Goal: Obtain resource: Download file/media

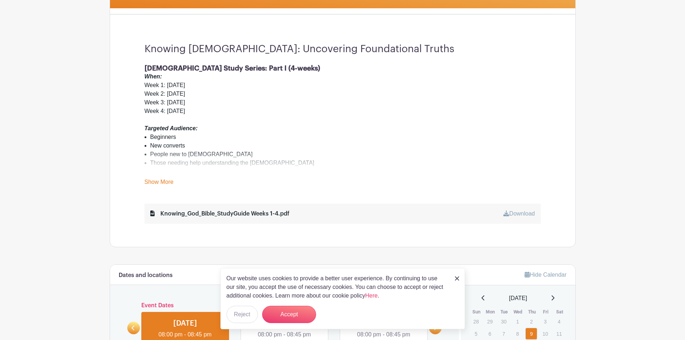
scroll to position [216, 0]
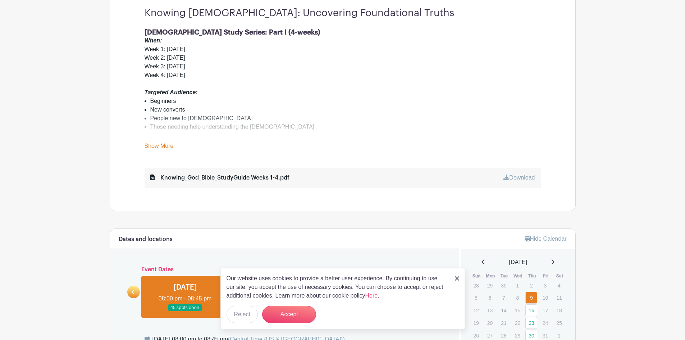
click at [512, 177] on link "Download" at bounding box center [518, 177] width 31 height 6
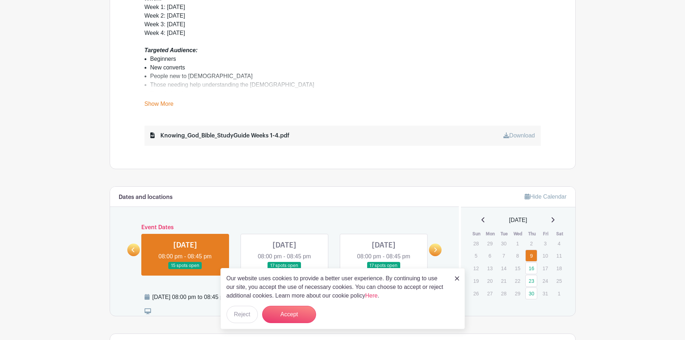
scroll to position [255, 0]
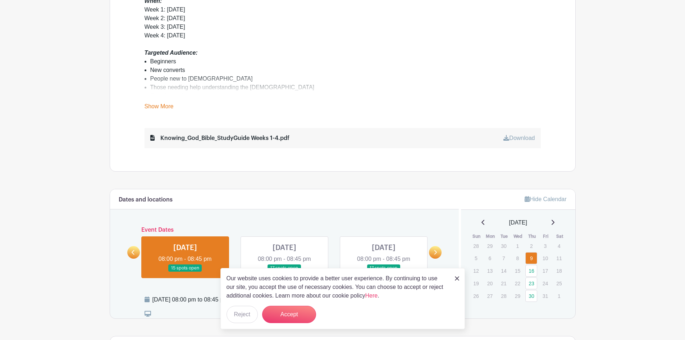
click at [284, 272] on link at bounding box center [284, 272] width 0 height 0
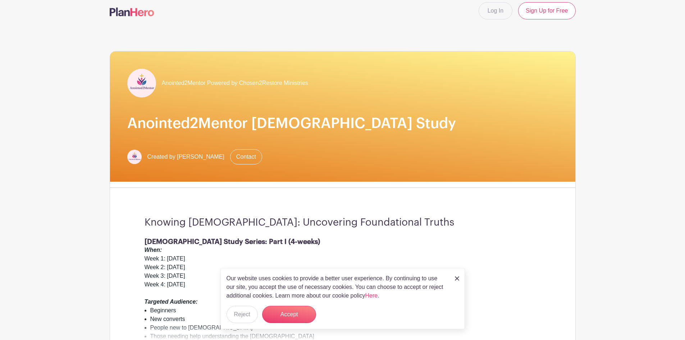
scroll to position [4, 0]
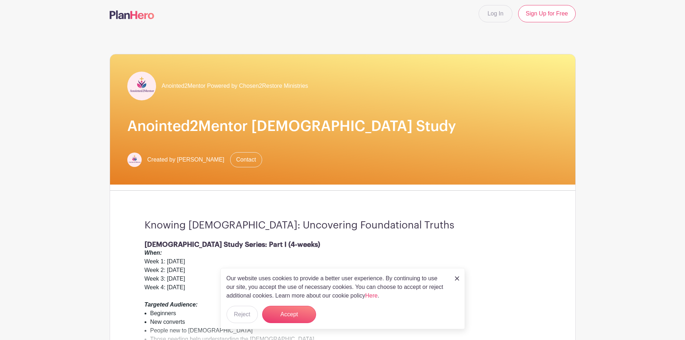
click at [457, 278] on img at bounding box center [457, 278] width 4 height 4
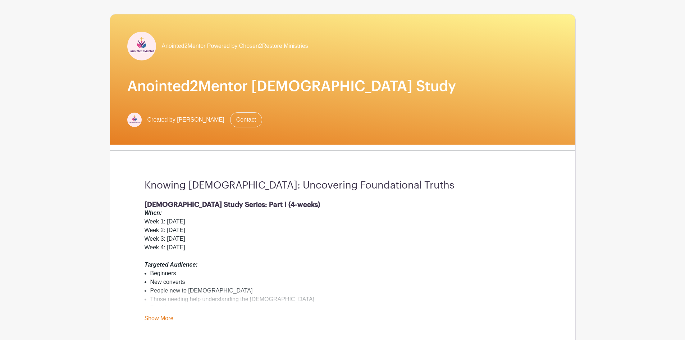
scroll to position [0, 0]
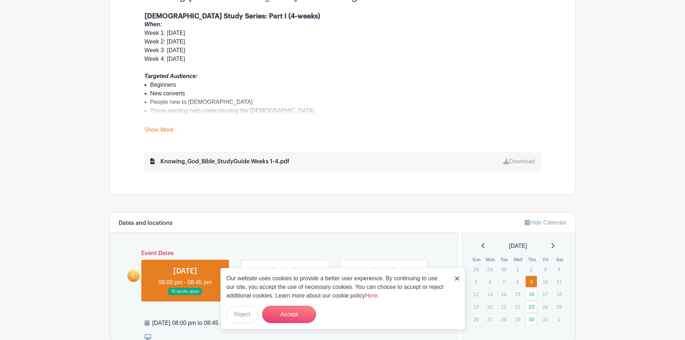
scroll to position [255, 0]
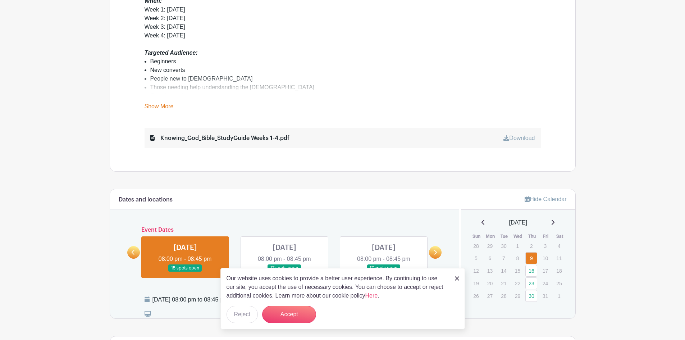
click at [163, 105] on link "Show More" at bounding box center [158, 107] width 29 height 9
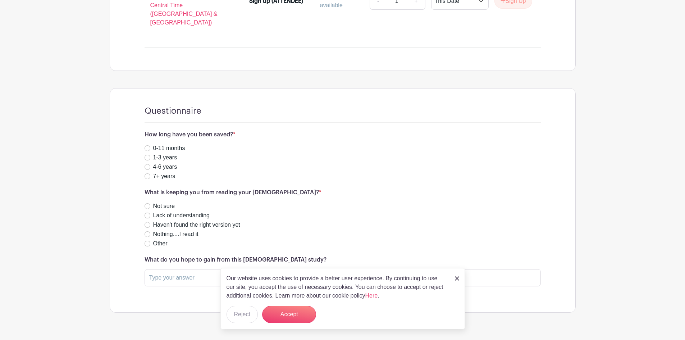
scroll to position [896, 0]
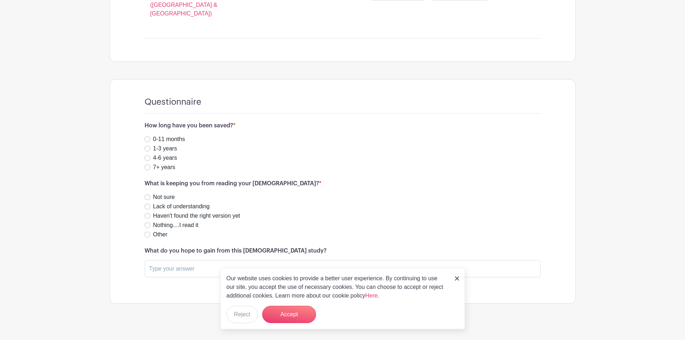
click at [458, 279] on img at bounding box center [457, 278] width 4 height 4
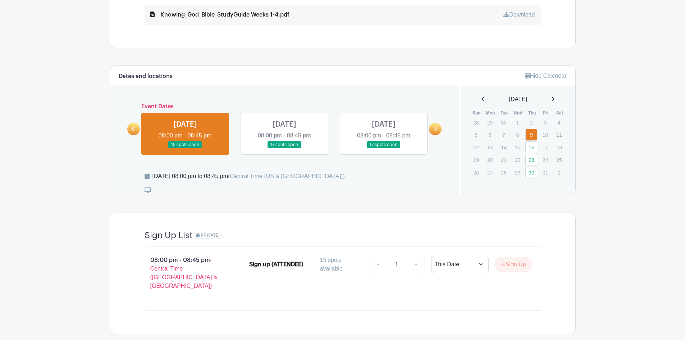
scroll to position [363, 0]
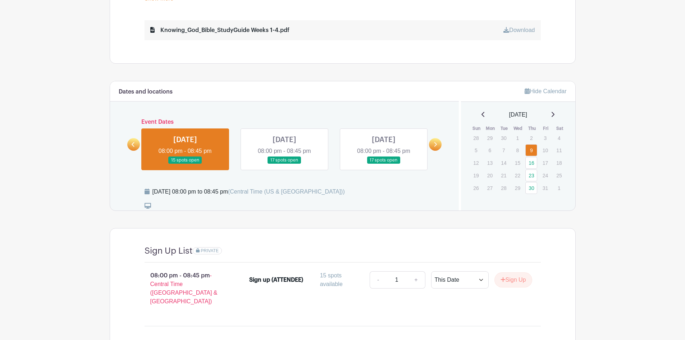
click at [284, 164] on link at bounding box center [284, 164] width 0 height 0
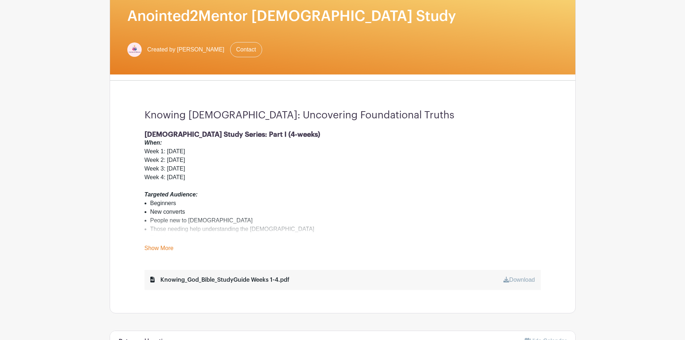
scroll to position [111, 0]
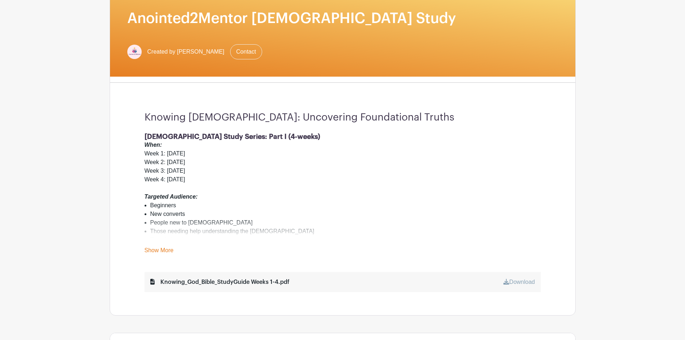
click at [161, 248] on link "Show More" at bounding box center [158, 251] width 29 height 9
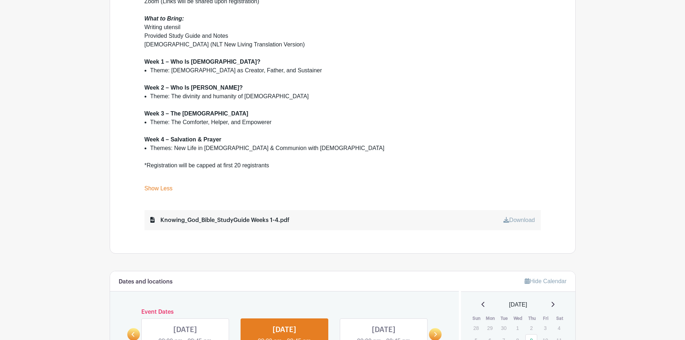
scroll to position [435, 0]
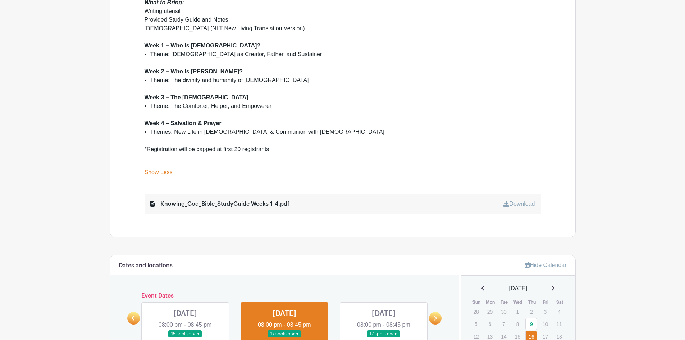
click at [513, 202] on link "Download" at bounding box center [518, 204] width 31 height 6
